Goal: Use online tool/utility: Utilize a website feature to perform a specific function

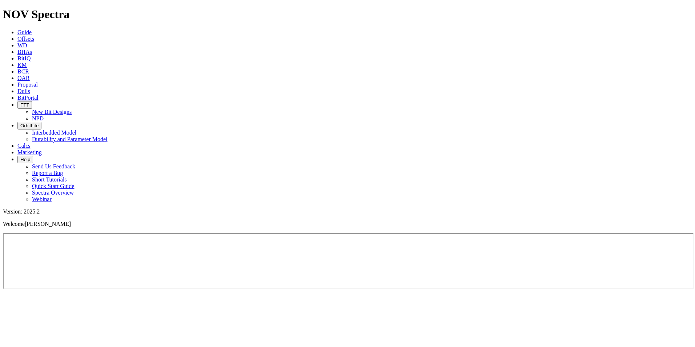
click at [17, 94] on icon at bounding box center [17, 97] width 0 height 6
click at [17, 88] on icon at bounding box center [17, 91] width 0 height 6
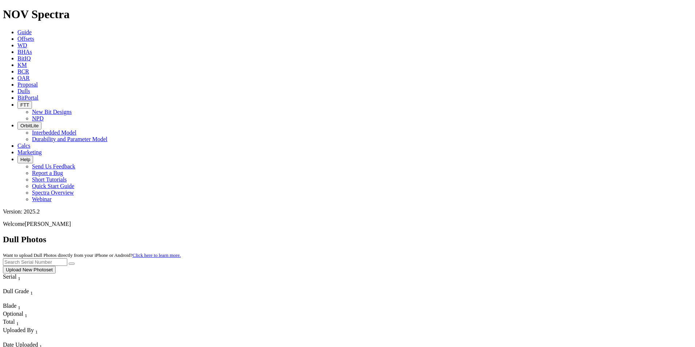
click at [17, 94] on icon at bounding box center [17, 97] width 0 height 6
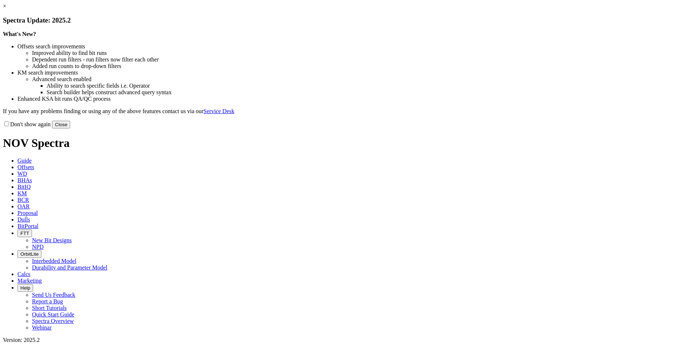
click at [6, 9] on link "×" at bounding box center [4, 6] width 3 height 6
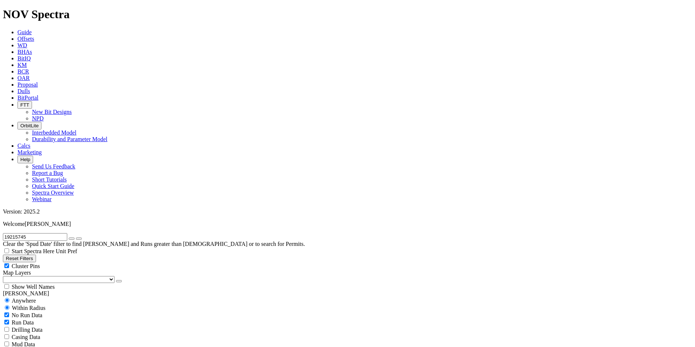
radio input "false"
radio input "true"
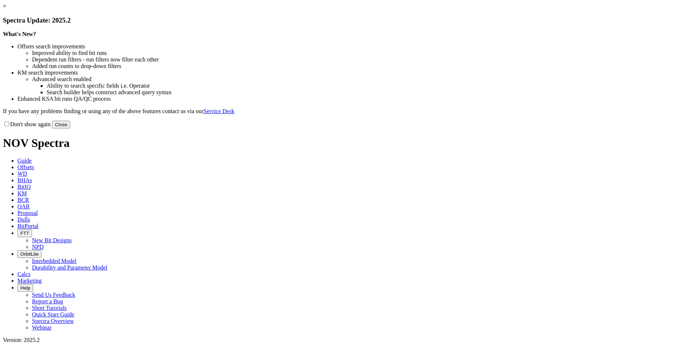
click at [6, 9] on link "×" at bounding box center [4, 6] width 3 height 6
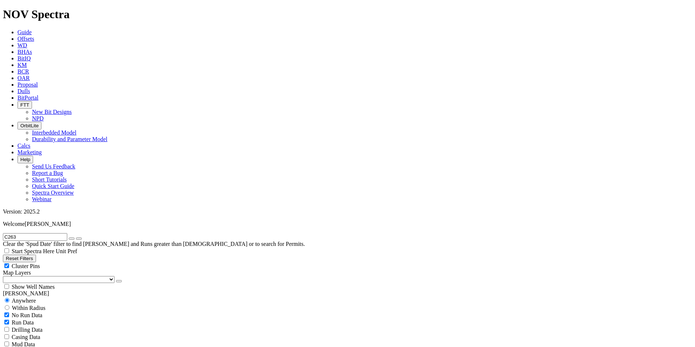
scroll to position [872, 0]
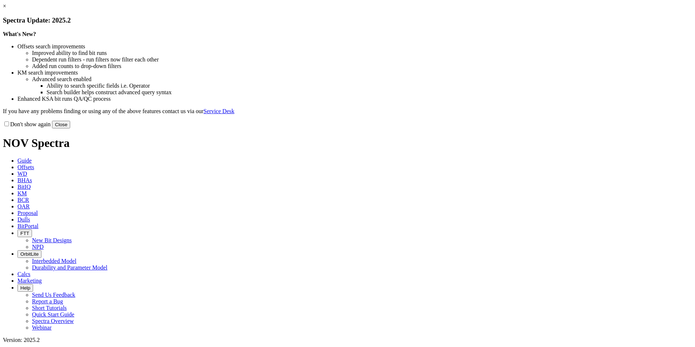
click at [6, 9] on link "×" at bounding box center [4, 6] width 3 height 6
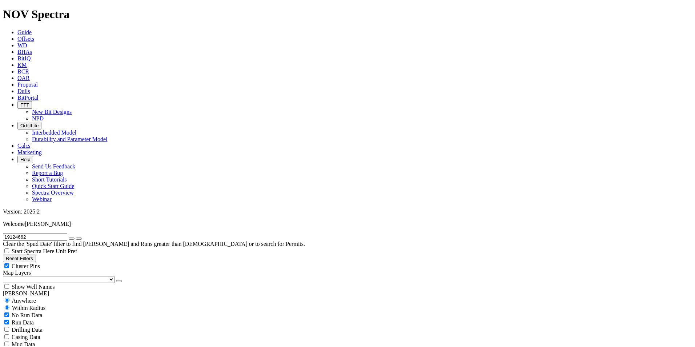
radio input "false"
radio input "true"
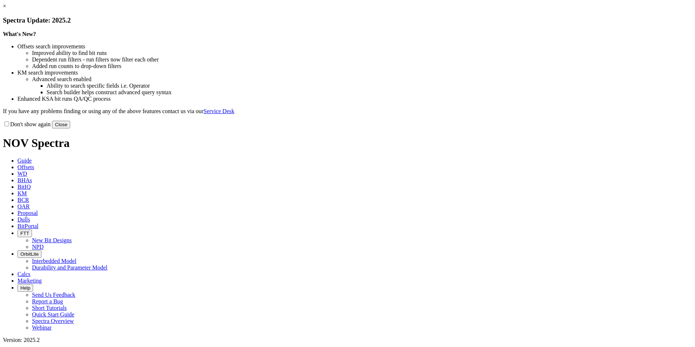
click at [6, 9] on link "×" at bounding box center [4, 6] width 3 height 6
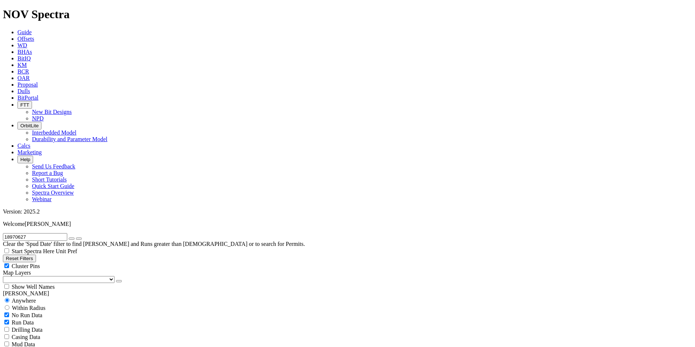
scroll to position [498, 0]
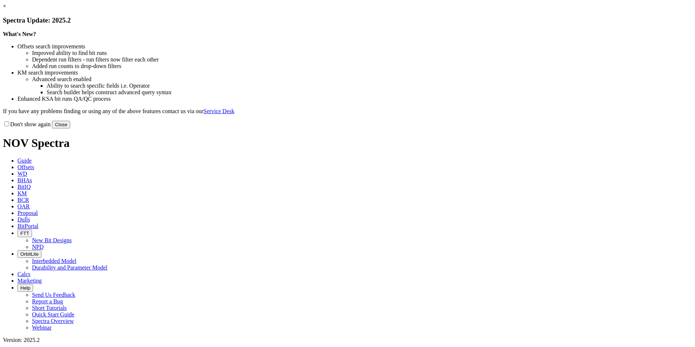
click at [6, 9] on link "×" at bounding box center [4, 6] width 3 height 6
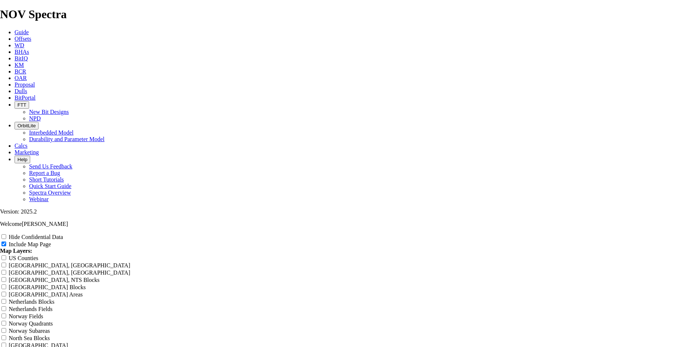
scroll to position [908, 0]
radio input "true"
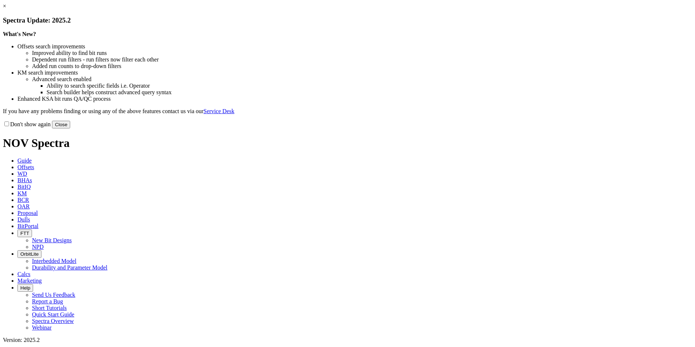
click at [6, 9] on link "×" at bounding box center [4, 6] width 3 height 6
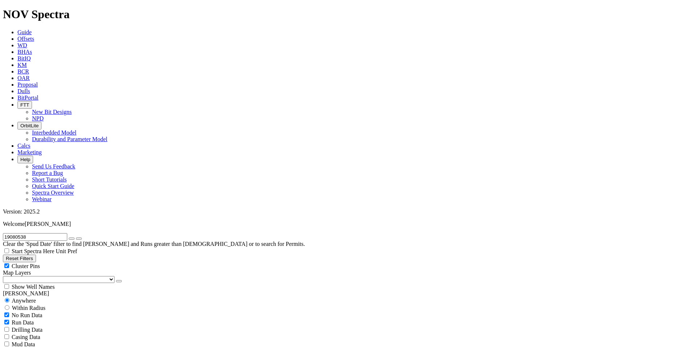
scroll to position [2507, 0]
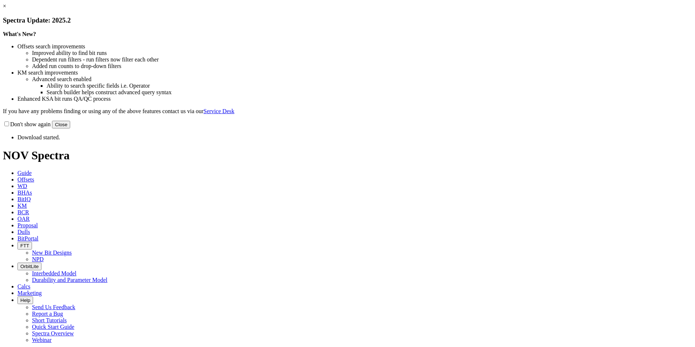
click at [6, 9] on link "×" at bounding box center [4, 6] width 3 height 6
